Goal: Task Accomplishment & Management: Use online tool/utility

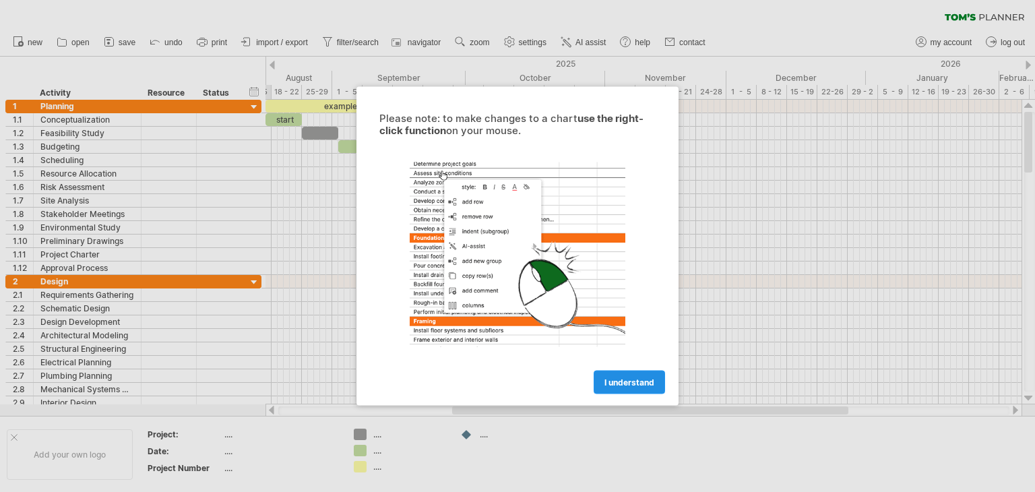
click at [628, 382] on span "I understand" at bounding box center [630, 382] width 50 height 10
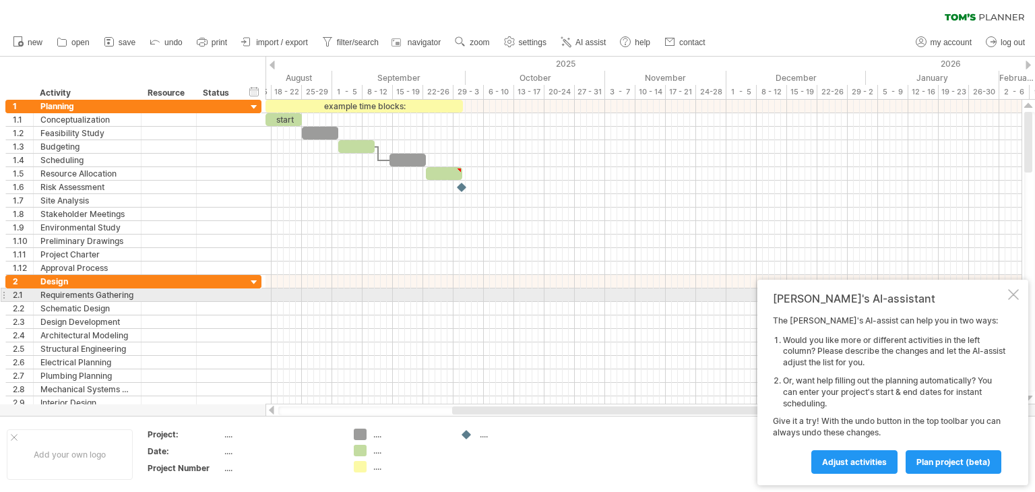
click at [1012, 294] on div at bounding box center [1013, 294] width 11 height 11
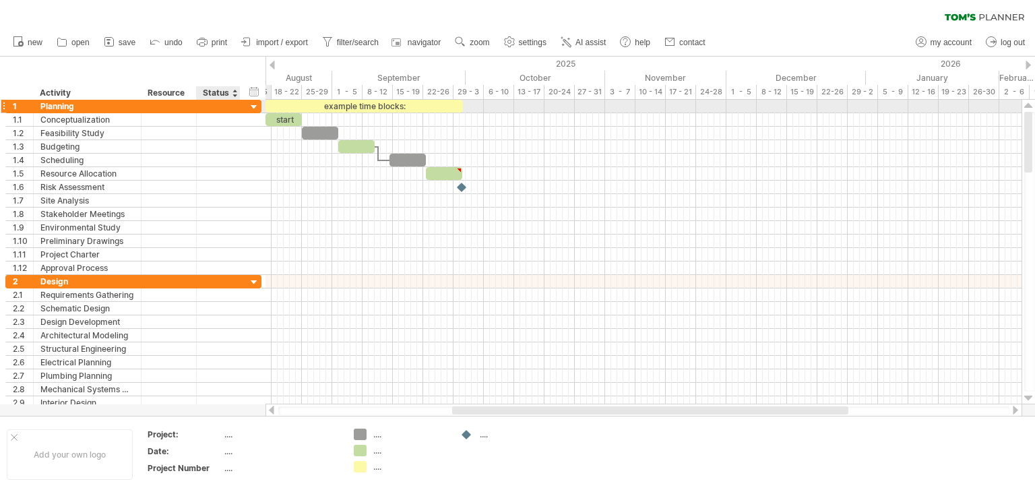
click at [239, 100] on div at bounding box center [238, 106] width 7 height 13
click at [250, 102] on div at bounding box center [254, 107] width 13 height 13
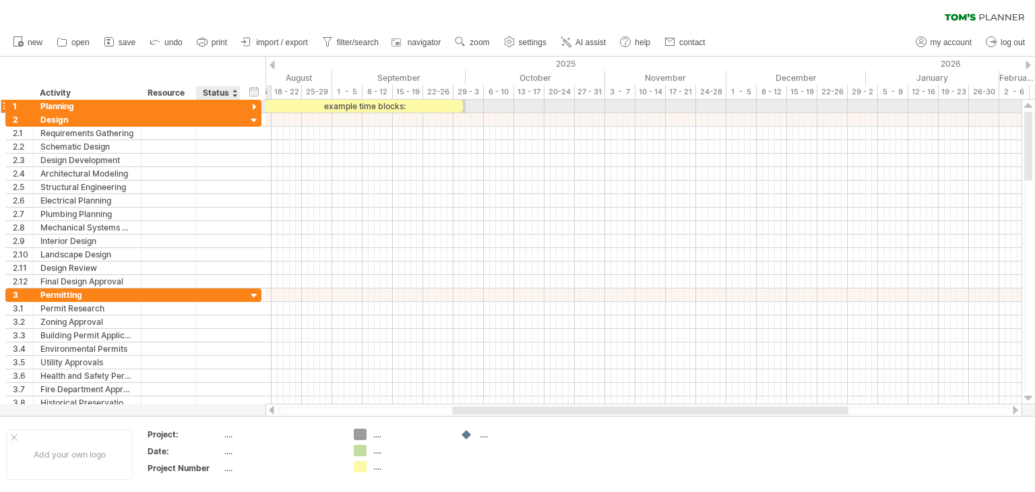
click at [250, 102] on div at bounding box center [254, 107] width 13 height 13
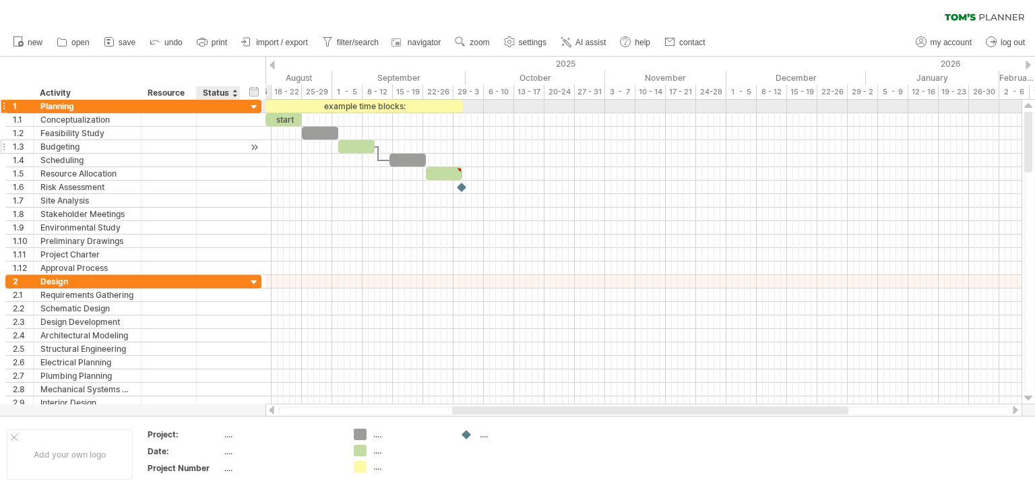
click at [197, 140] on div at bounding box center [219, 146] width 44 height 13
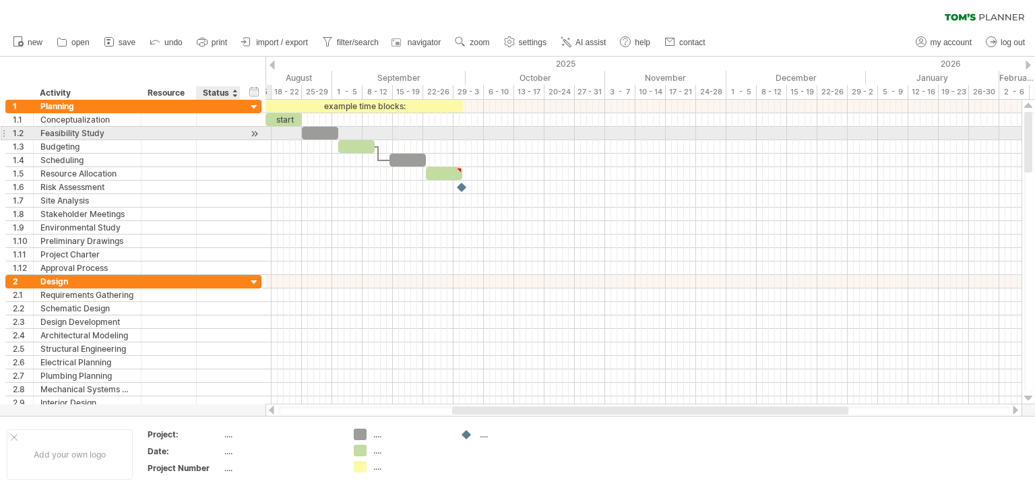
click at [254, 133] on div at bounding box center [254, 134] width 13 height 14
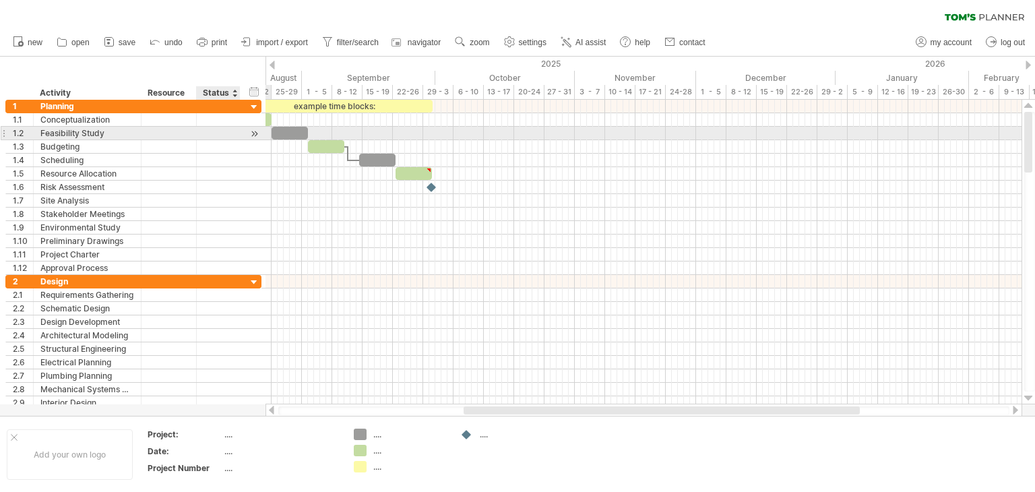
click at [254, 133] on div at bounding box center [254, 134] width 13 height 14
click at [194, 135] on div at bounding box center [194, 133] width 7 height 13
click at [191, 134] on div at bounding box center [194, 133] width 7 height 13
click at [181, 132] on div at bounding box center [168, 133] width 41 height 13
click at [0, 0] on input "text" at bounding box center [0, 0] width 0 height 0
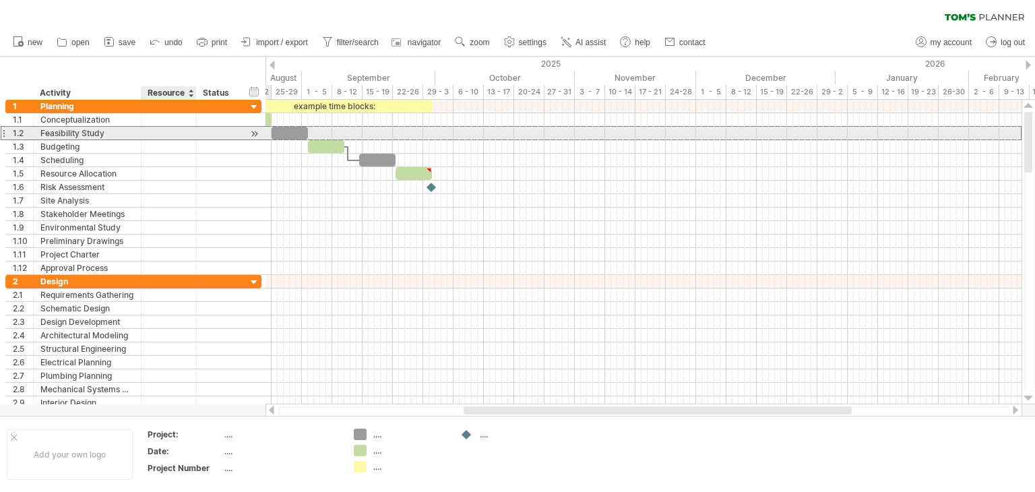
click at [181, 132] on input "text" at bounding box center [168, 133] width 41 height 13
click at [222, 133] on div at bounding box center [219, 133] width 30 height 13
click at [0, 0] on input "text" at bounding box center [0, 0] width 0 height 0
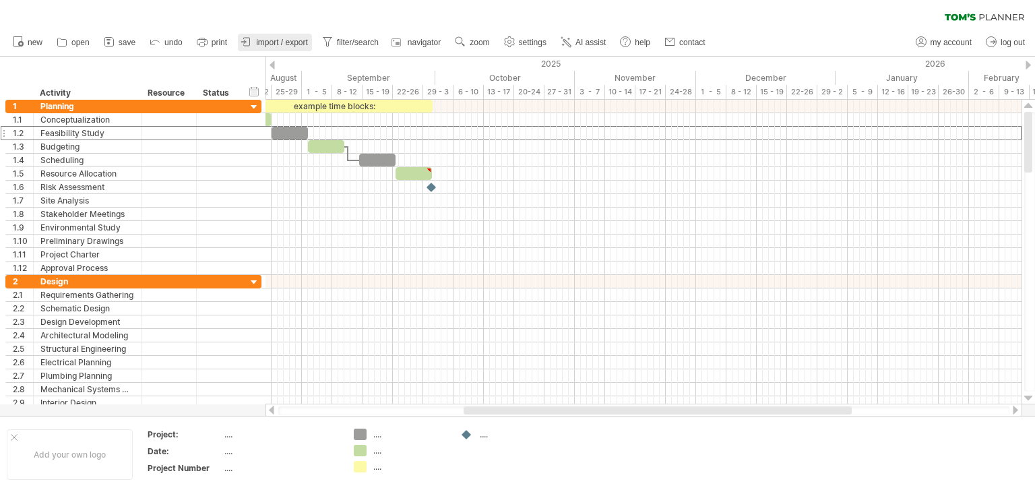
click at [265, 47] on span "import / export" at bounding box center [282, 42] width 52 height 9
